Goal: Transaction & Acquisition: Purchase product/service

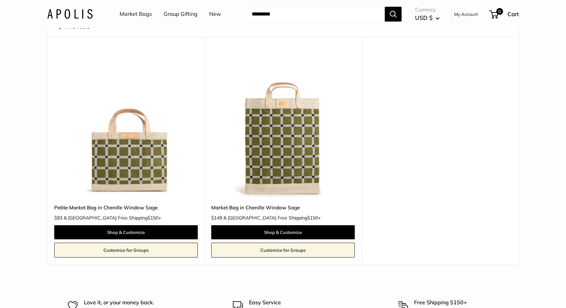
scroll to position [56, 0]
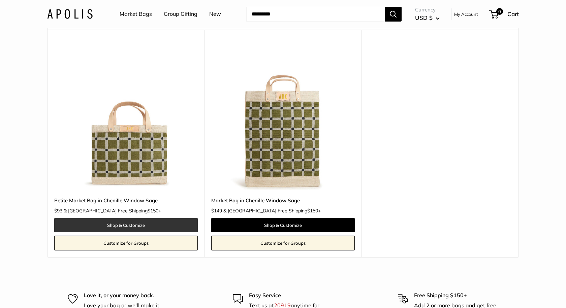
click at [146, 225] on link "Shop & Customize" at bounding box center [125, 225] width 143 height 14
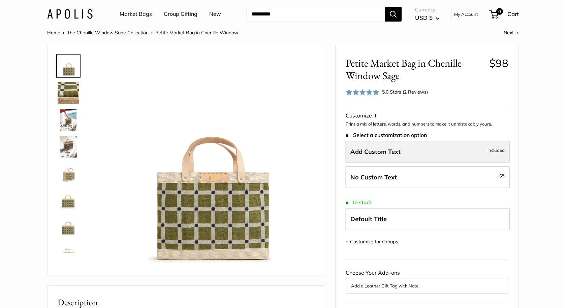
click at [395, 153] on span "Add Custom Text" at bounding box center [375, 152] width 50 height 8
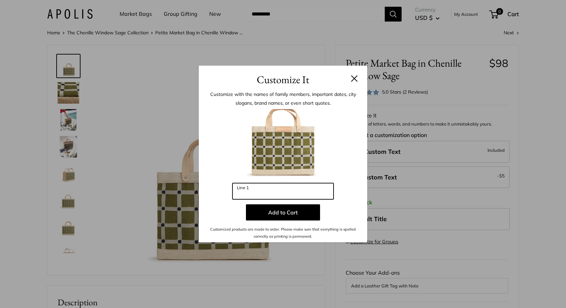
click at [296, 196] on input "Line 1" at bounding box center [282, 191] width 101 height 16
type input "***"
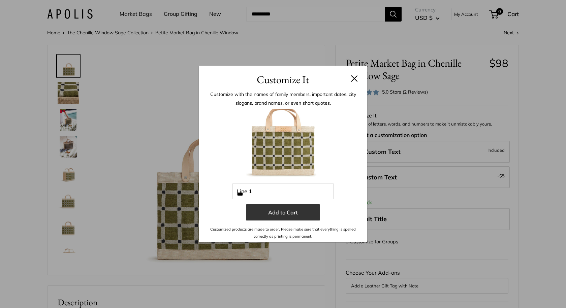
click at [282, 214] on button "Add to Cart" at bounding box center [283, 212] width 74 height 16
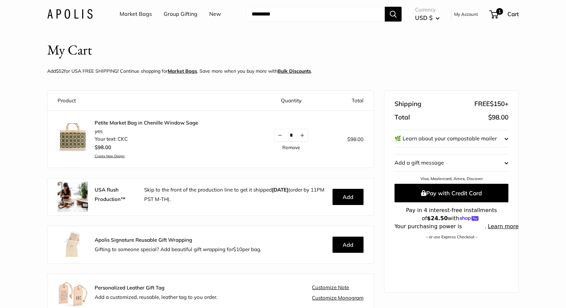
click at [139, 14] on link "Market Bags" at bounding box center [136, 14] width 32 height 10
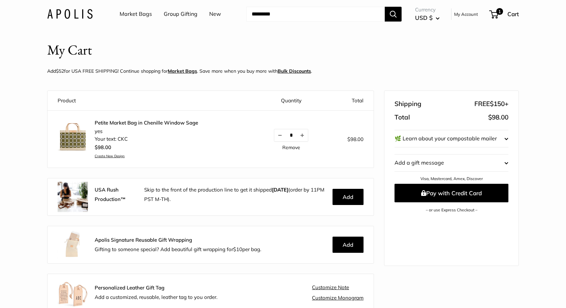
click at [139, 14] on link "Market Bags" at bounding box center [136, 14] width 32 height 10
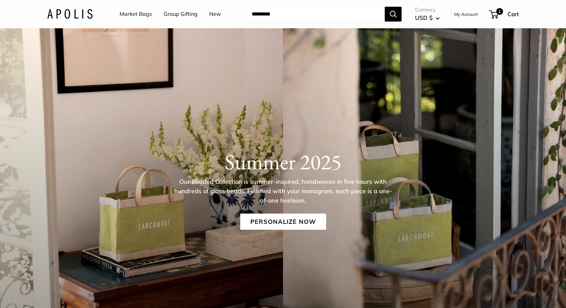
click at [136, 12] on link "Market Bags" at bounding box center [136, 14] width 32 height 10
click at [77, 15] on img at bounding box center [69, 14] width 45 height 10
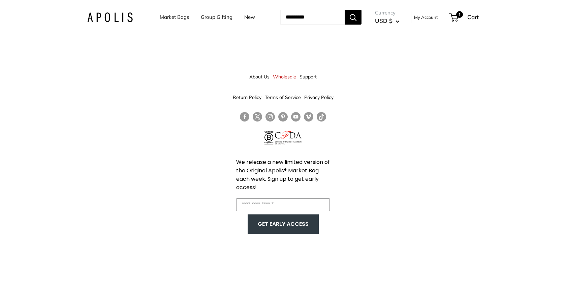
click at [284, 77] on link "Wholesale" at bounding box center [284, 77] width 23 height 12
click at [172, 19] on link "Market Bags" at bounding box center [174, 16] width 29 height 9
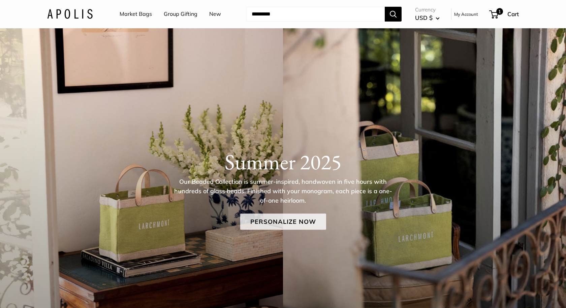
click at [283, 222] on link "Personalize Now" at bounding box center [283, 221] width 86 height 16
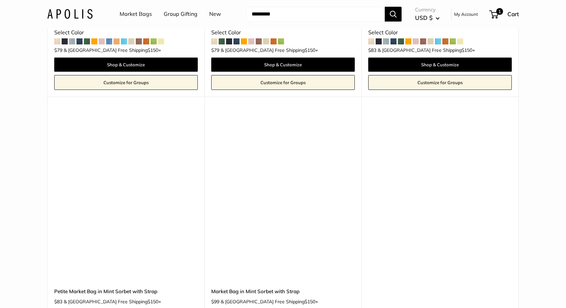
scroll to position [3831, 0]
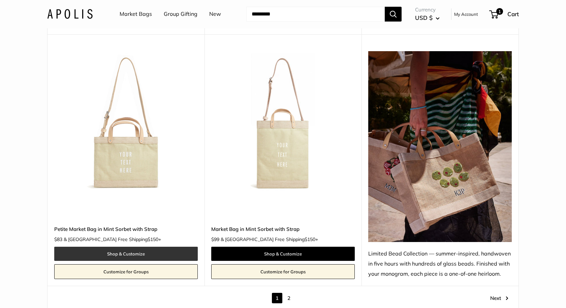
click at [144, 247] on link "Shop & Customize" at bounding box center [125, 254] width 143 height 14
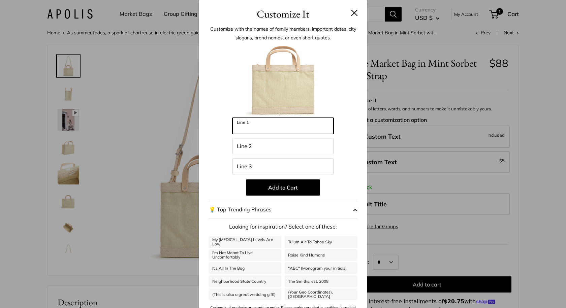
click at [292, 124] on input "Line 1" at bounding box center [282, 126] width 101 height 16
type input "********"
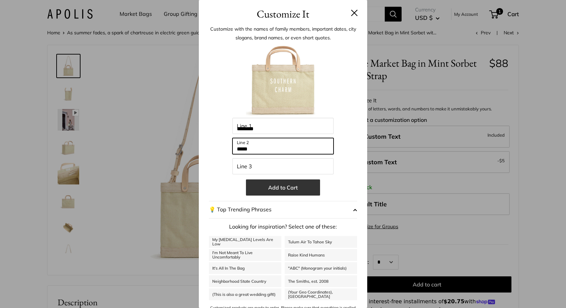
type input "*****"
click at [294, 188] on button "Add to Cart" at bounding box center [283, 187] width 74 height 16
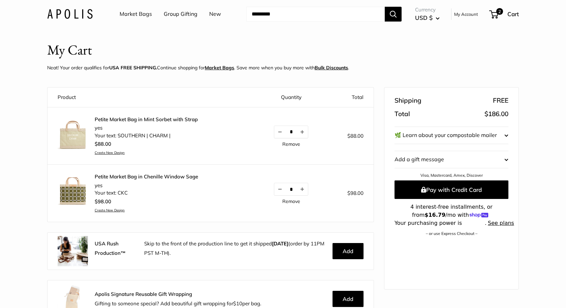
click at [81, 140] on img at bounding box center [73, 135] width 30 height 30
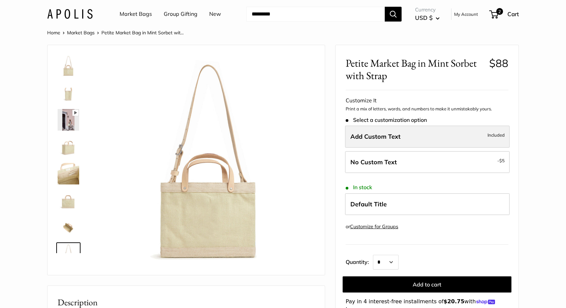
scroll to position [16, 0]
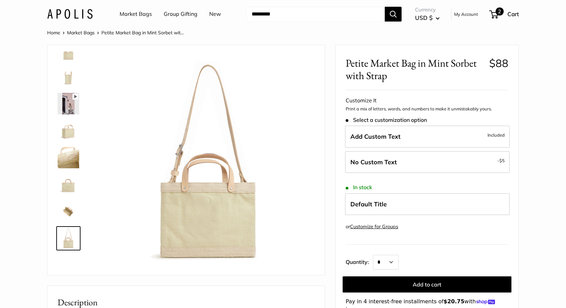
click at [506, 13] on div "2 Cart" at bounding box center [504, 14] width 29 height 11
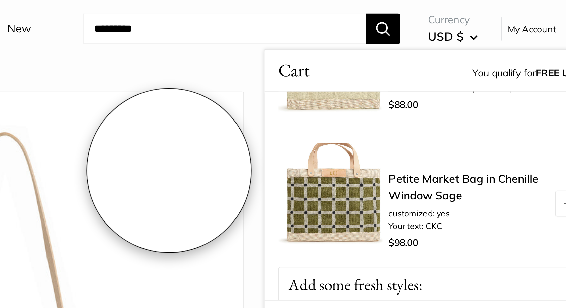
scroll to position [0, 0]
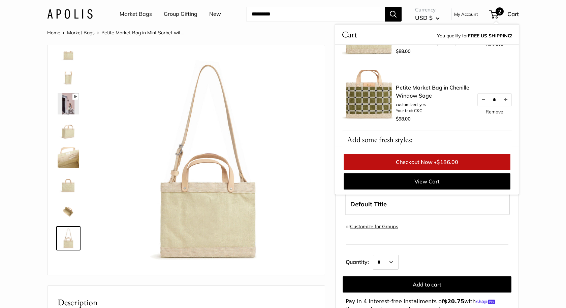
click at [83, 31] on link "Market Bags" at bounding box center [81, 33] width 28 height 6
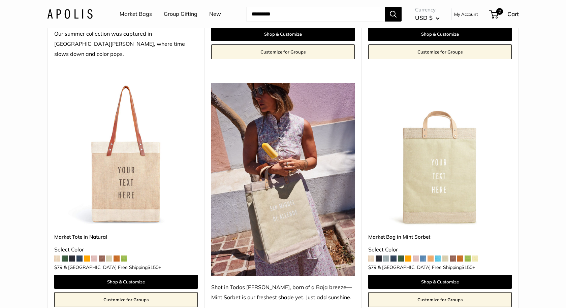
scroll to position [322, 0]
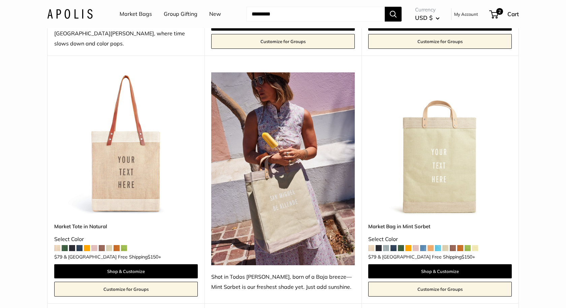
click at [0, 0] on img at bounding box center [0, 0] width 0 height 0
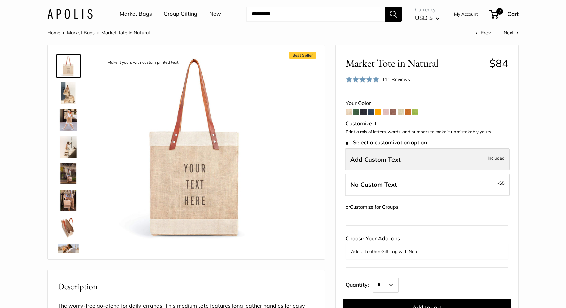
click at [391, 160] on span "Add Custom Text" at bounding box center [375, 160] width 50 height 8
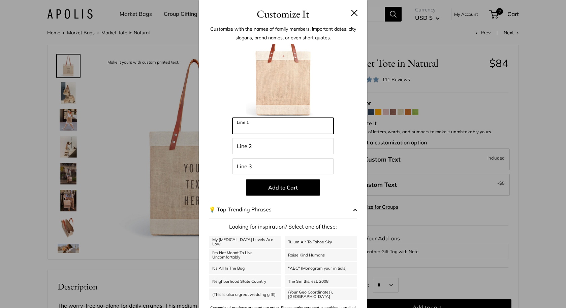
click at [290, 128] on input "Line 1" at bounding box center [282, 126] width 101 height 16
type input "*"
type input "********"
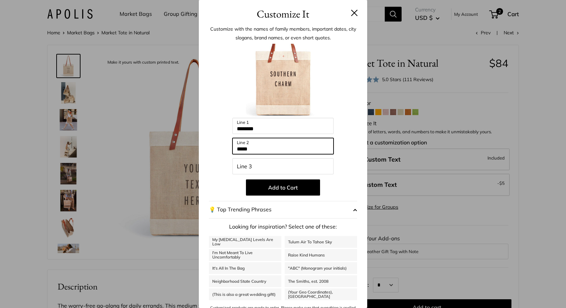
type input "*****"
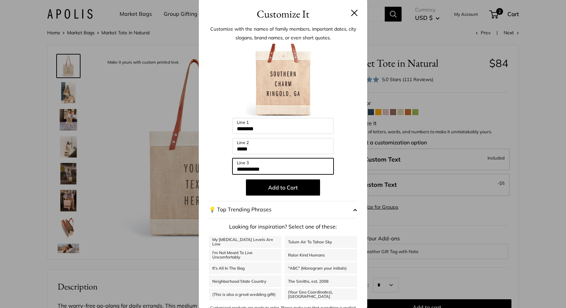
click at [248, 169] on input "**********" at bounding box center [282, 166] width 101 height 16
type input "**********"
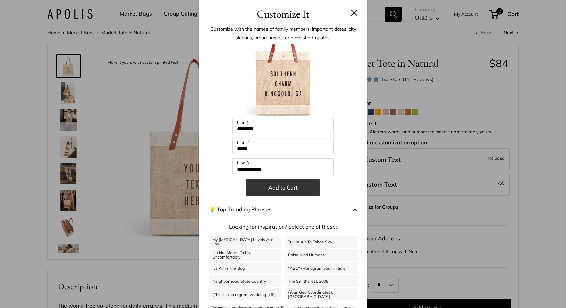
click at [294, 188] on button "Add to Cart" at bounding box center [283, 187] width 74 height 16
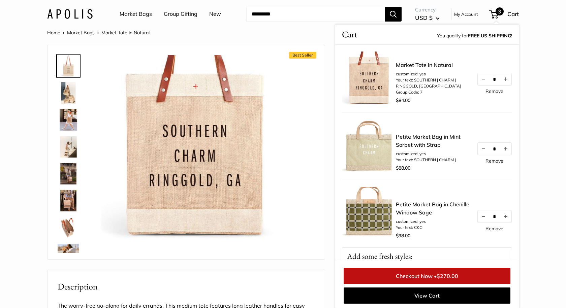
click at [430, 277] on link "Checkout Now • $270.00" at bounding box center [426, 276] width 167 height 16
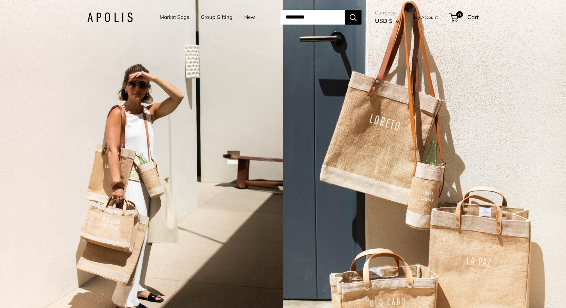
click at [162, 16] on link "Market Bags" at bounding box center [174, 16] width 29 height 9
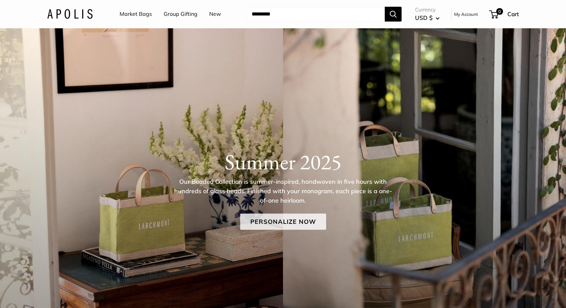
click at [288, 223] on link "Personalize Now" at bounding box center [283, 221] width 86 height 16
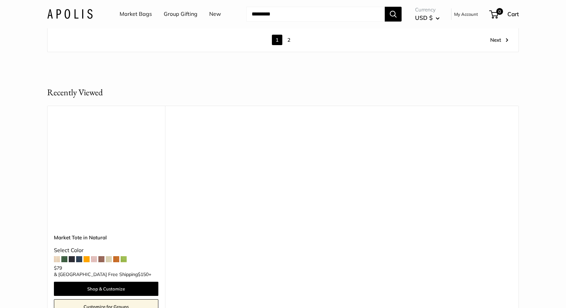
scroll to position [4079, 0]
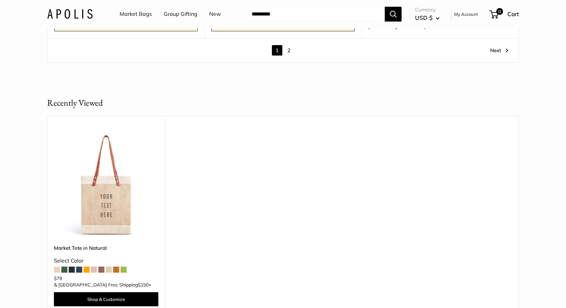
click at [0, 0] on img at bounding box center [0, 0] width 0 height 0
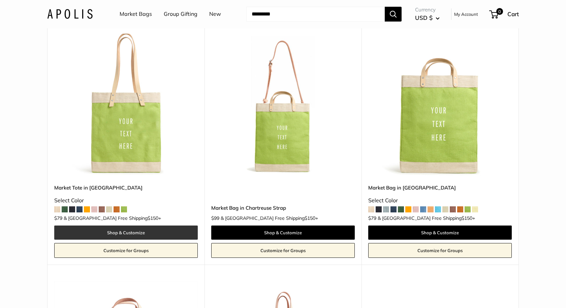
scroll to position [332, 0]
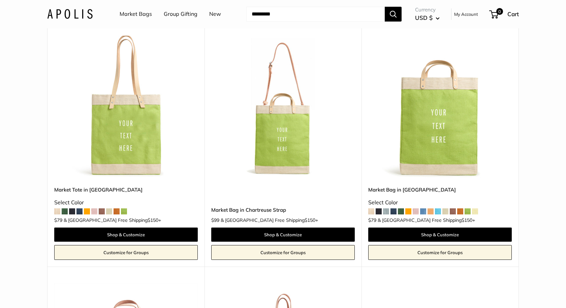
click at [74, 211] on span at bounding box center [72, 211] width 6 height 6
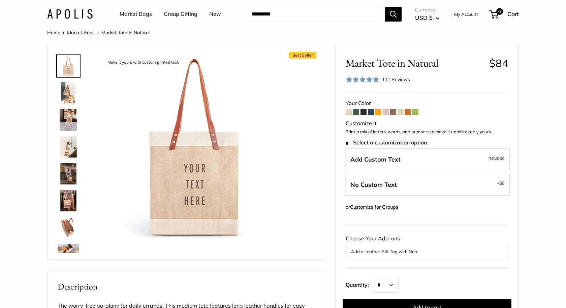
click at [387, 159] on span "Add Custom Text" at bounding box center [375, 160] width 50 height 8
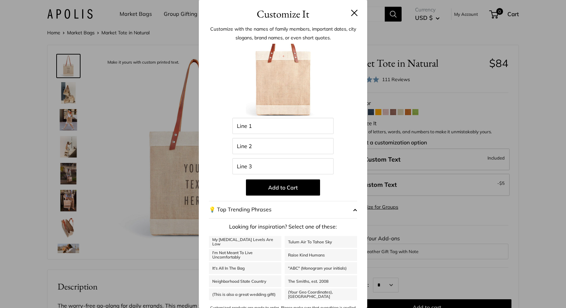
click at [387, 159] on div "Customize It Customize with the names of family members, important dates, city …" at bounding box center [283, 154] width 566 height 308
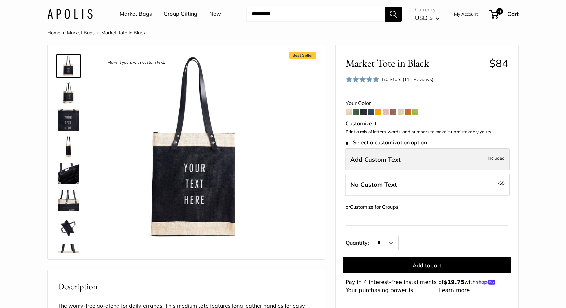
click at [391, 158] on span "Add Custom Text" at bounding box center [375, 160] width 50 height 8
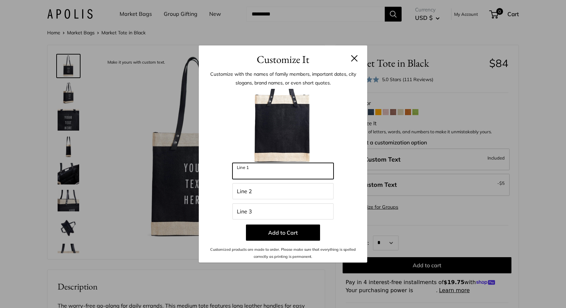
click at [267, 174] on input "Line 1" at bounding box center [282, 171] width 101 height 16
click at [262, 189] on input "Line 2" at bounding box center [282, 191] width 101 height 16
type input "*"
click at [353, 59] on button at bounding box center [354, 58] width 7 height 7
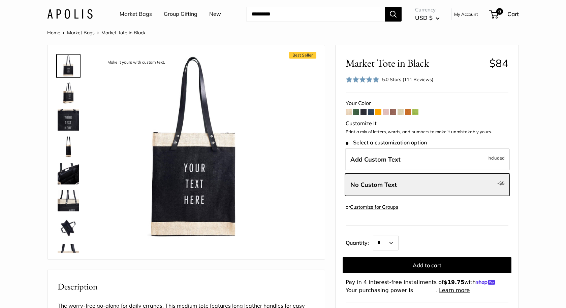
click at [79, 34] on link "Market Bags" at bounding box center [81, 33] width 28 height 6
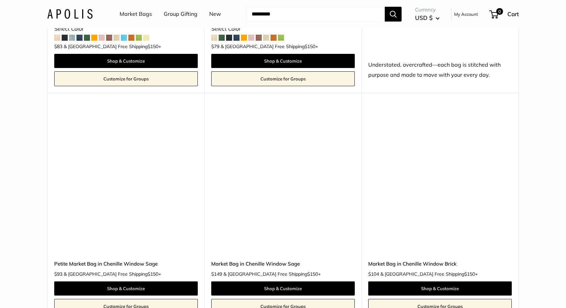
scroll to position [787, 0]
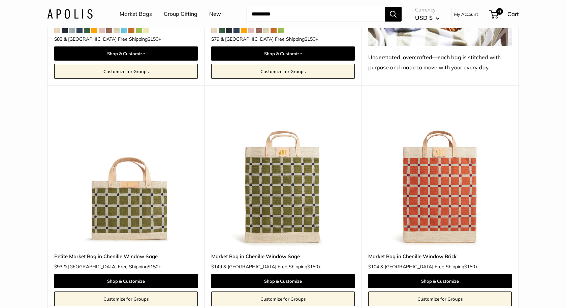
click at [0, 0] on img at bounding box center [0, 0] width 0 height 0
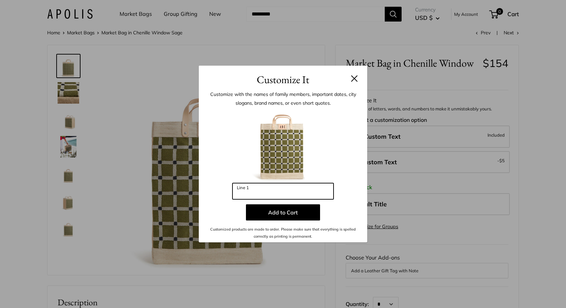
click at [267, 195] on input "Line 1" at bounding box center [282, 191] width 101 height 16
type input "***"
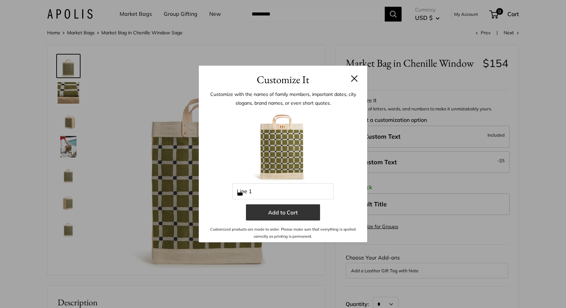
click at [273, 211] on button "Add to Cart" at bounding box center [283, 212] width 74 height 16
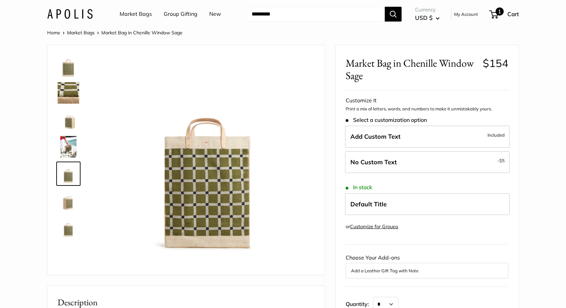
click at [506, 13] on div "1 Cart" at bounding box center [504, 14] width 29 height 11
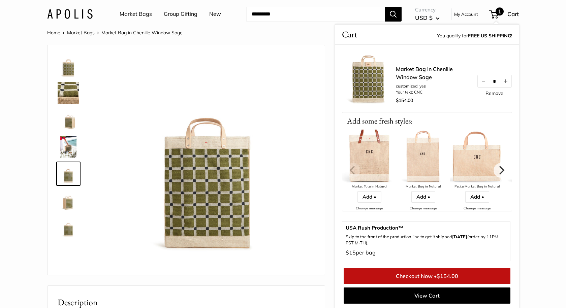
click at [367, 81] on img at bounding box center [369, 79] width 54 height 54
click at [407, 68] on link "Market Bag in Chenille Window Sage" at bounding box center [433, 73] width 74 height 16
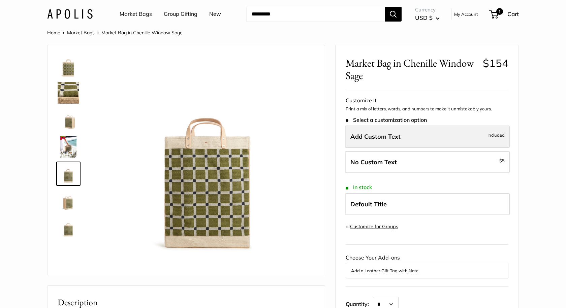
click at [391, 138] on span "Add Custom Text" at bounding box center [375, 137] width 50 height 8
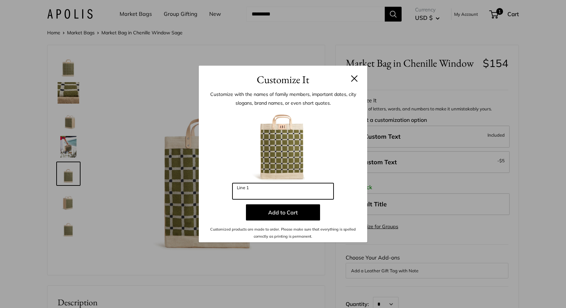
click at [289, 198] on input "Line 1" at bounding box center [282, 191] width 101 height 16
type input "***"
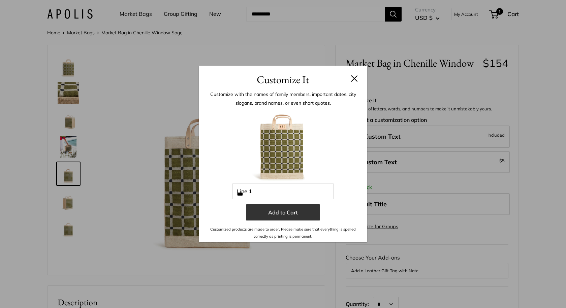
click at [291, 214] on button "Add to Cart" at bounding box center [283, 212] width 74 height 16
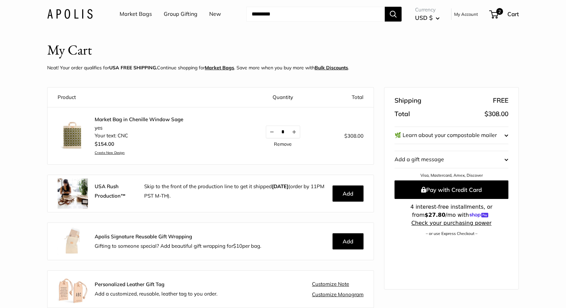
drag, startPoint x: 265, startPoint y: 130, endPoint x: 111, endPoint y: 118, distance: 154.0
click at [266, 130] on button "Decrease quantity by 1" at bounding box center [271, 132] width 11 height 12
click at [132, 14] on link "Market Bags" at bounding box center [136, 14] width 32 height 10
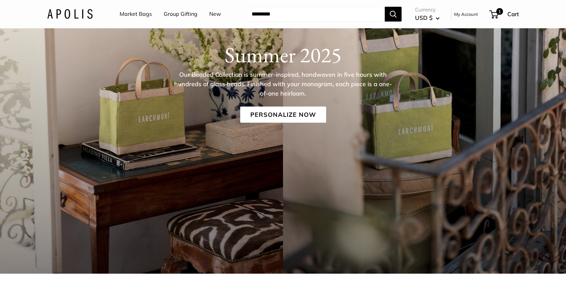
scroll to position [126, 0]
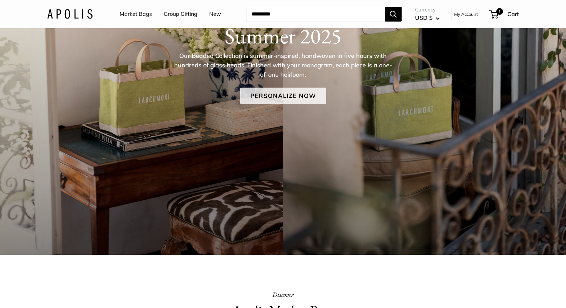
click at [284, 94] on link "Personalize Now" at bounding box center [283, 96] width 86 height 16
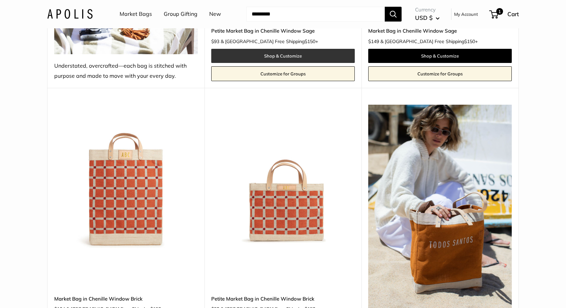
scroll to position [2781, 0]
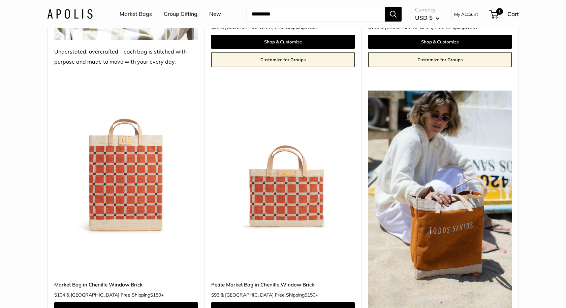
click at [0, 0] on img at bounding box center [0, 0] width 0 height 0
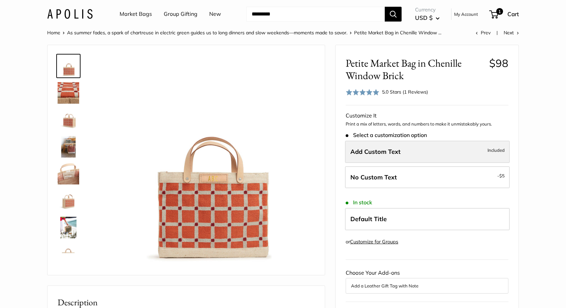
click at [368, 148] on span "Add Custom Text" at bounding box center [375, 152] width 50 height 8
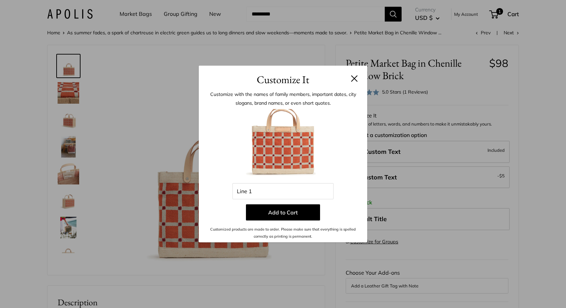
click at [289, 175] on img at bounding box center [283, 146] width 74 height 74
click at [287, 189] on input "Line 1" at bounding box center [282, 191] width 101 height 16
type input "*"
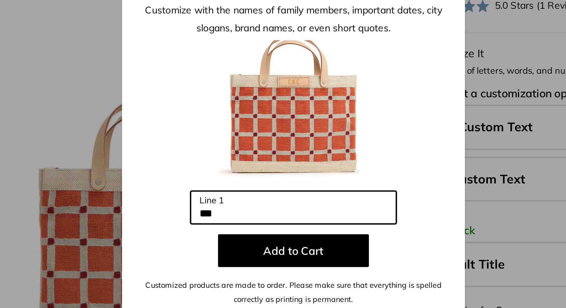
type input "***"
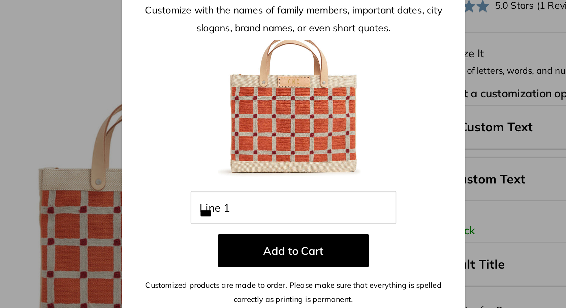
click at [33, 80] on div "Customize It Customize with the names of family members, important dates, city …" at bounding box center [283, 154] width 566 height 308
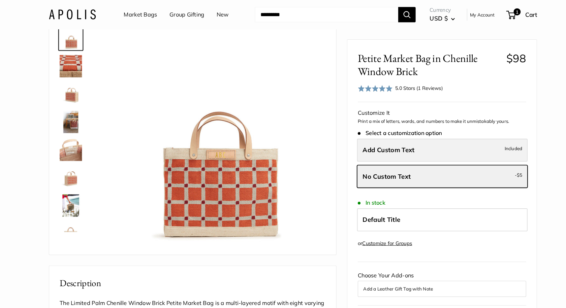
scroll to position [24, 0]
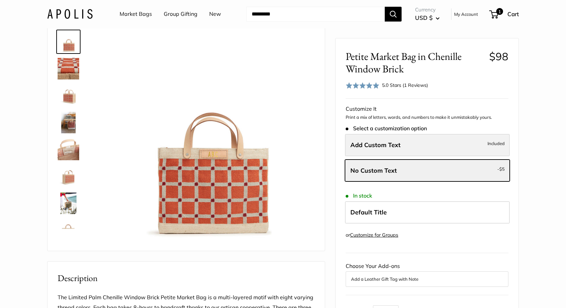
click at [409, 148] on label "Add Custom Text Included" at bounding box center [427, 145] width 165 height 22
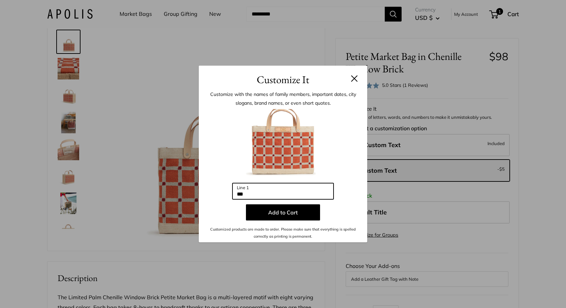
click at [282, 194] on input "***" at bounding box center [282, 191] width 101 height 16
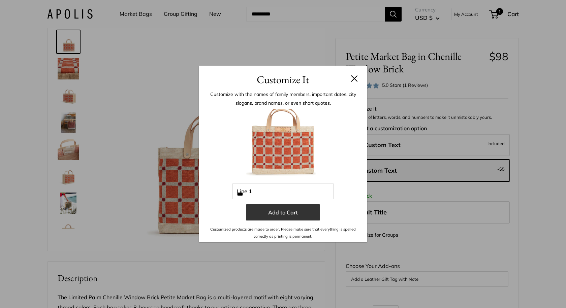
click at [287, 213] on button "Add to Cart" at bounding box center [283, 212] width 74 height 16
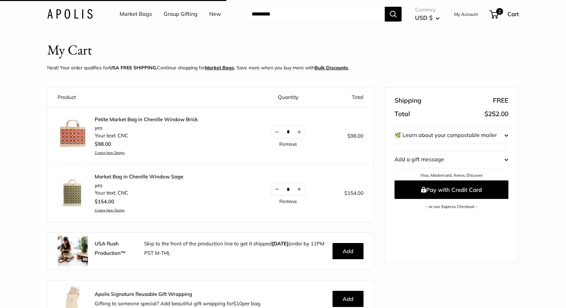
click at [134, 12] on link "Market Bags" at bounding box center [136, 14] width 32 height 10
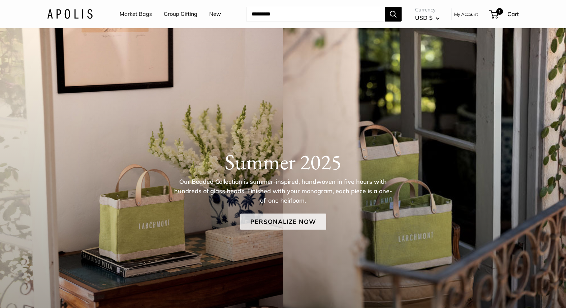
click at [282, 220] on link "Personalize Now" at bounding box center [283, 221] width 86 height 16
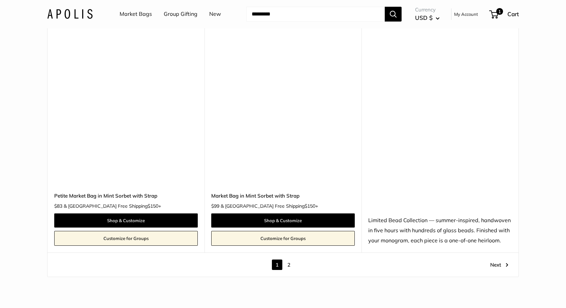
scroll to position [3867, 0]
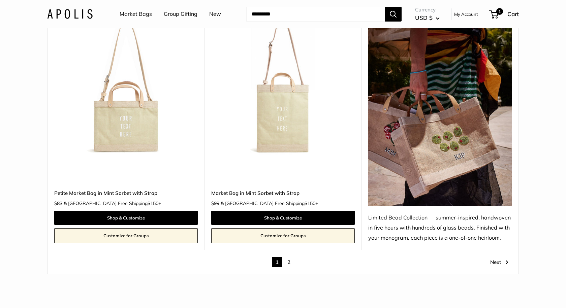
click at [292, 257] on link "2" at bounding box center [288, 262] width 10 height 10
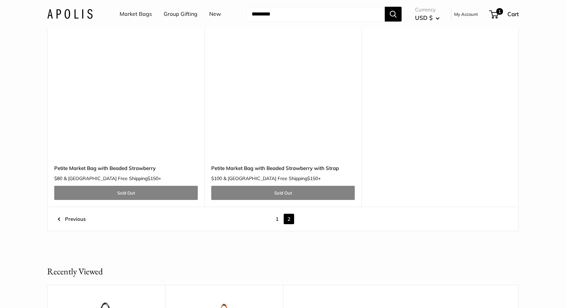
scroll to position [1136, 0]
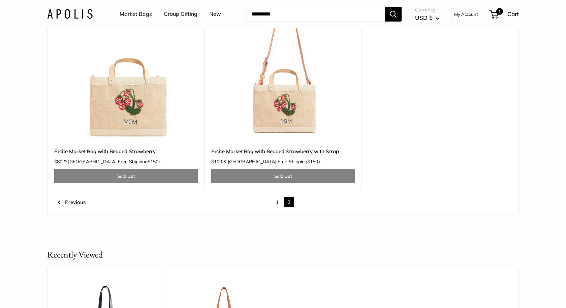
click at [278, 197] on link "1" at bounding box center [277, 202] width 10 height 10
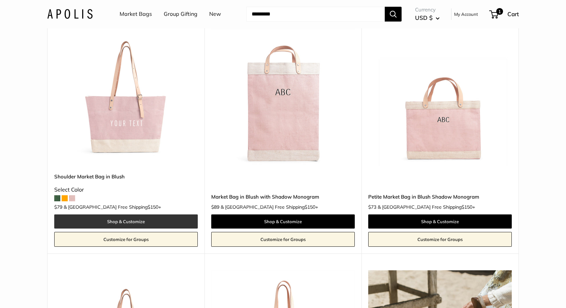
scroll to position [842, 0]
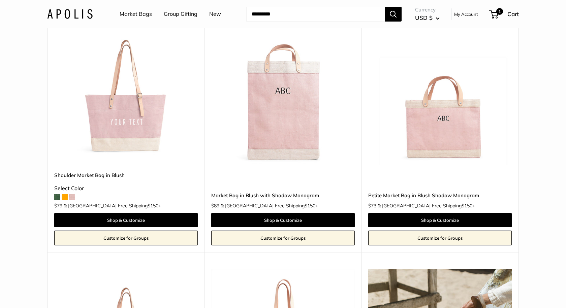
click at [0, 0] on img at bounding box center [0, 0] width 0 height 0
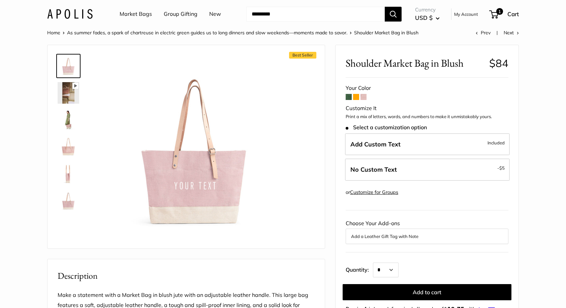
click at [355, 95] on span at bounding box center [356, 97] width 6 height 6
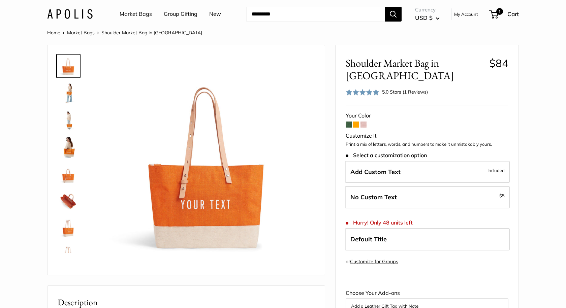
click at [349, 122] on span at bounding box center [348, 125] width 6 height 6
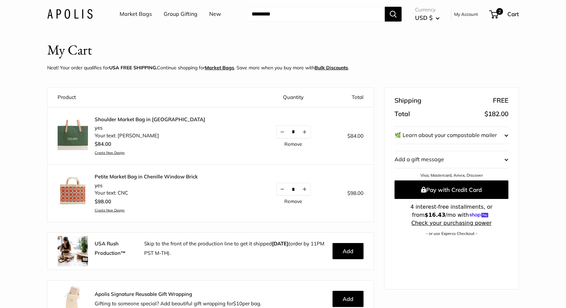
scroll to position [7, 0]
click at [127, 118] on link "Shoulder Market Bag in [GEOGRAPHIC_DATA]" at bounding box center [150, 119] width 110 height 7
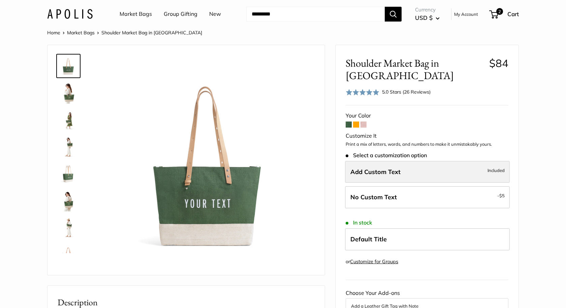
click at [381, 173] on span "Add Custom Text" at bounding box center [375, 172] width 50 height 8
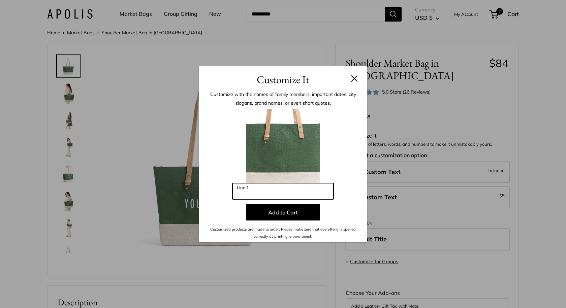
click at [298, 194] on input "Line 1" at bounding box center [282, 191] width 101 height 16
type input "*******"
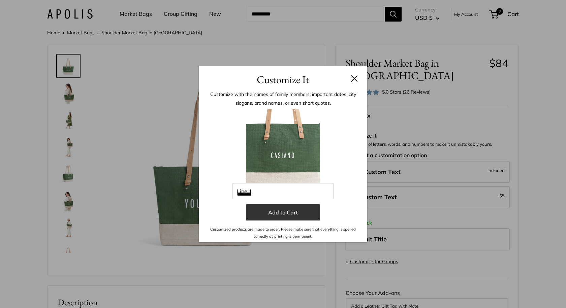
click at [270, 206] on button "Add to Cart" at bounding box center [283, 212] width 74 height 16
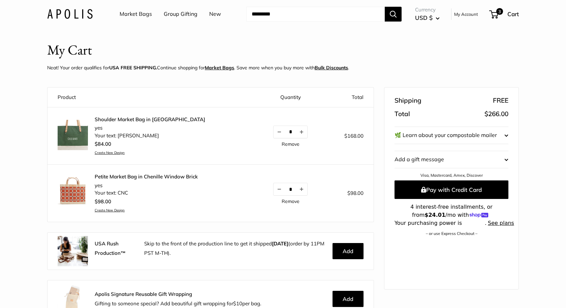
click at [114, 112] on td "Shoulder Market Bag in Field Green yes Your text: CASIANO $84.00 Create New Des…" at bounding box center [151, 136] width 209 height 58
click at [114, 116] on link "Shoulder Market Bag in [GEOGRAPHIC_DATA]" at bounding box center [150, 119] width 110 height 7
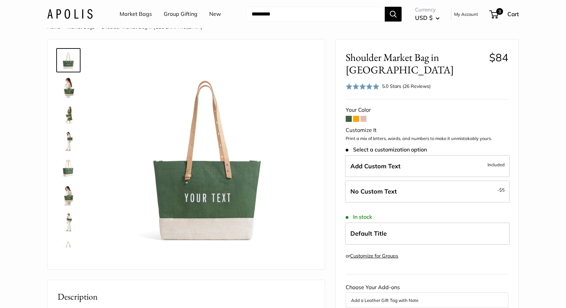
click at [69, 90] on img at bounding box center [69, 87] width 22 height 22
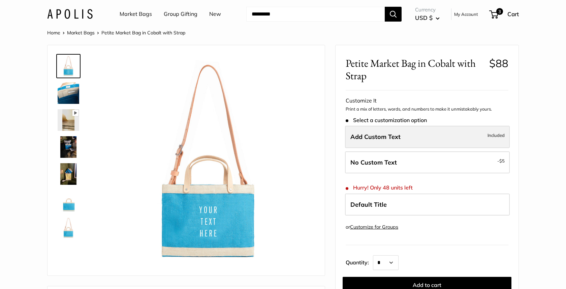
click at [375, 138] on span "Add Custom Text" at bounding box center [375, 137] width 50 height 8
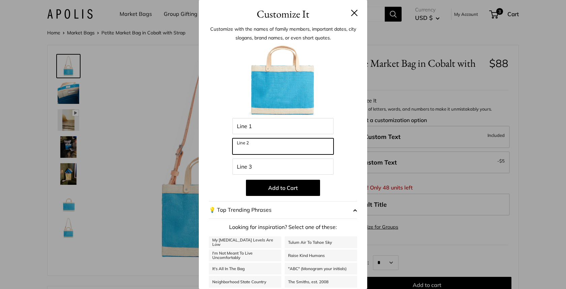
click at [276, 146] on input "Line 2" at bounding box center [282, 146] width 101 height 16
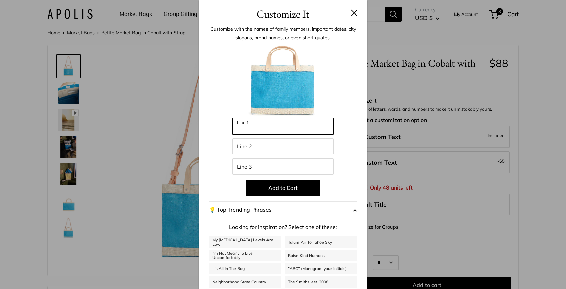
click at [268, 129] on input "Line 1" at bounding box center [282, 126] width 101 height 16
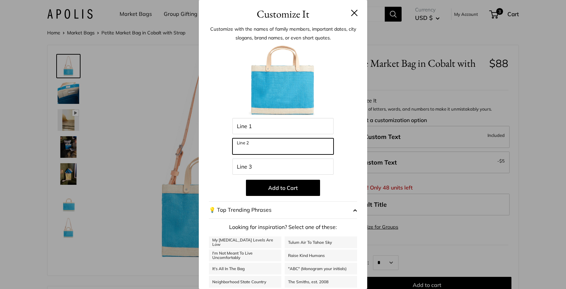
click at [278, 152] on input "Line 2" at bounding box center [282, 146] width 101 height 16
type input "*********"
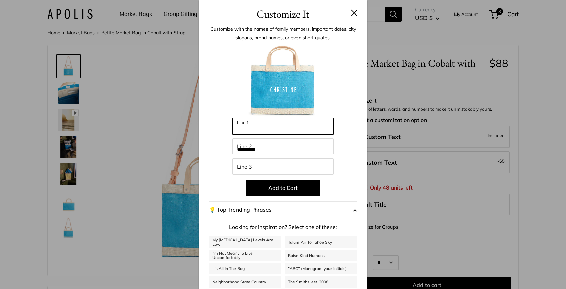
click at [268, 125] on input "Line 1" at bounding box center [282, 126] width 101 height 16
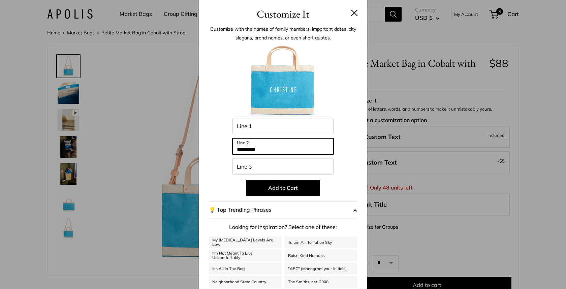
click at [274, 148] on input "*********" at bounding box center [282, 146] width 101 height 16
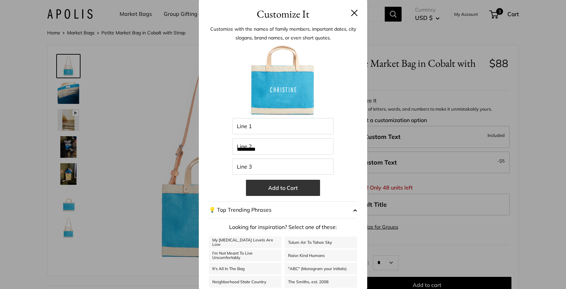
click at [298, 190] on button "Add to Cart" at bounding box center [283, 187] width 74 height 16
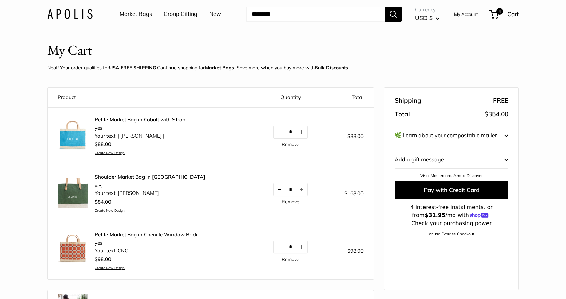
click at [273, 189] on button "Decrease quantity by 1" at bounding box center [278, 189] width 11 height 12
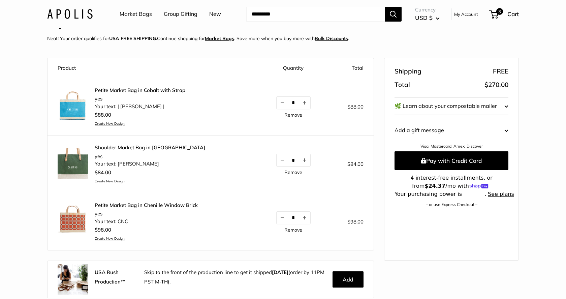
scroll to position [19, 0]
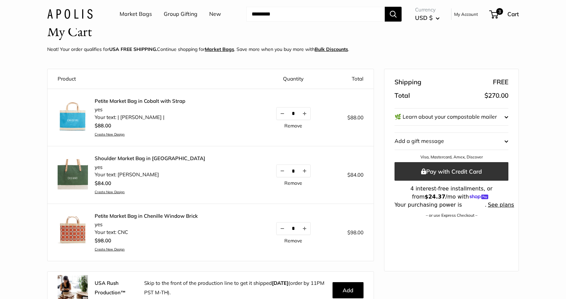
click at [461, 170] on button "Pay with Credit Card" at bounding box center [451, 171] width 114 height 19
